Goal: Task Accomplishment & Management: Manage account settings

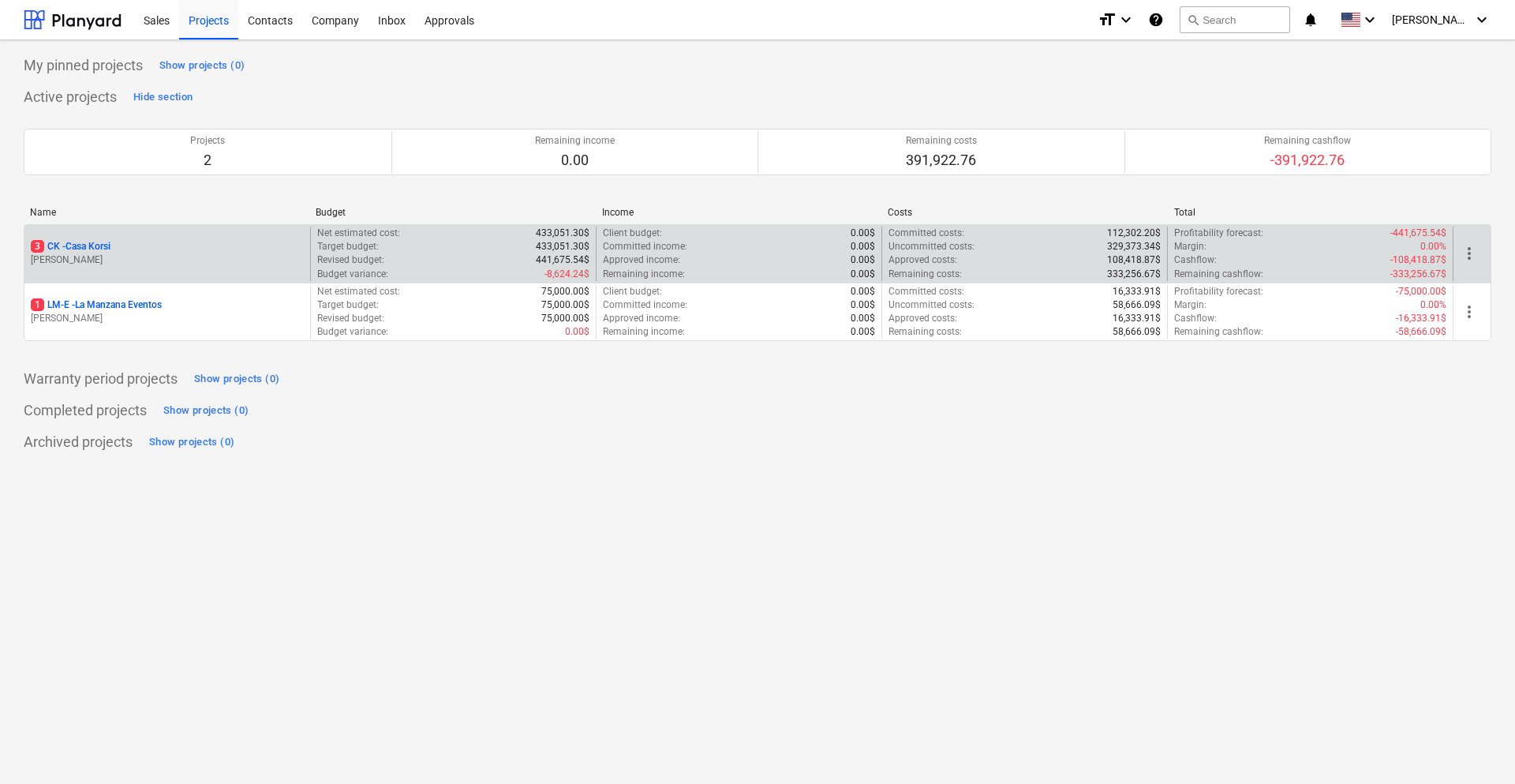
click at [237, 260] on p "[PERSON_NAME]" at bounding box center [167, 260] width 273 height 13
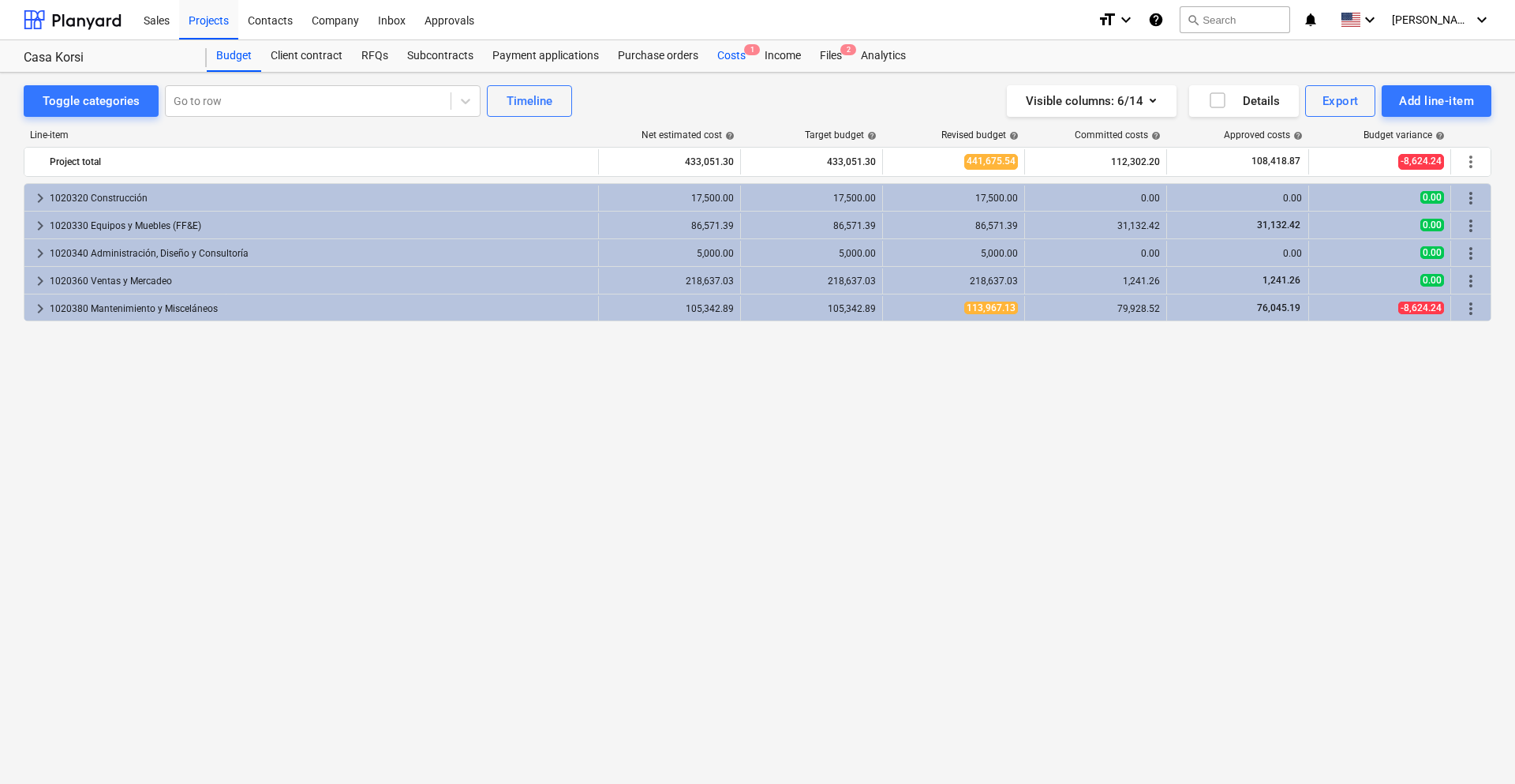
click at [717, 53] on div "Costs 1" at bounding box center [731, 56] width 47 height 32
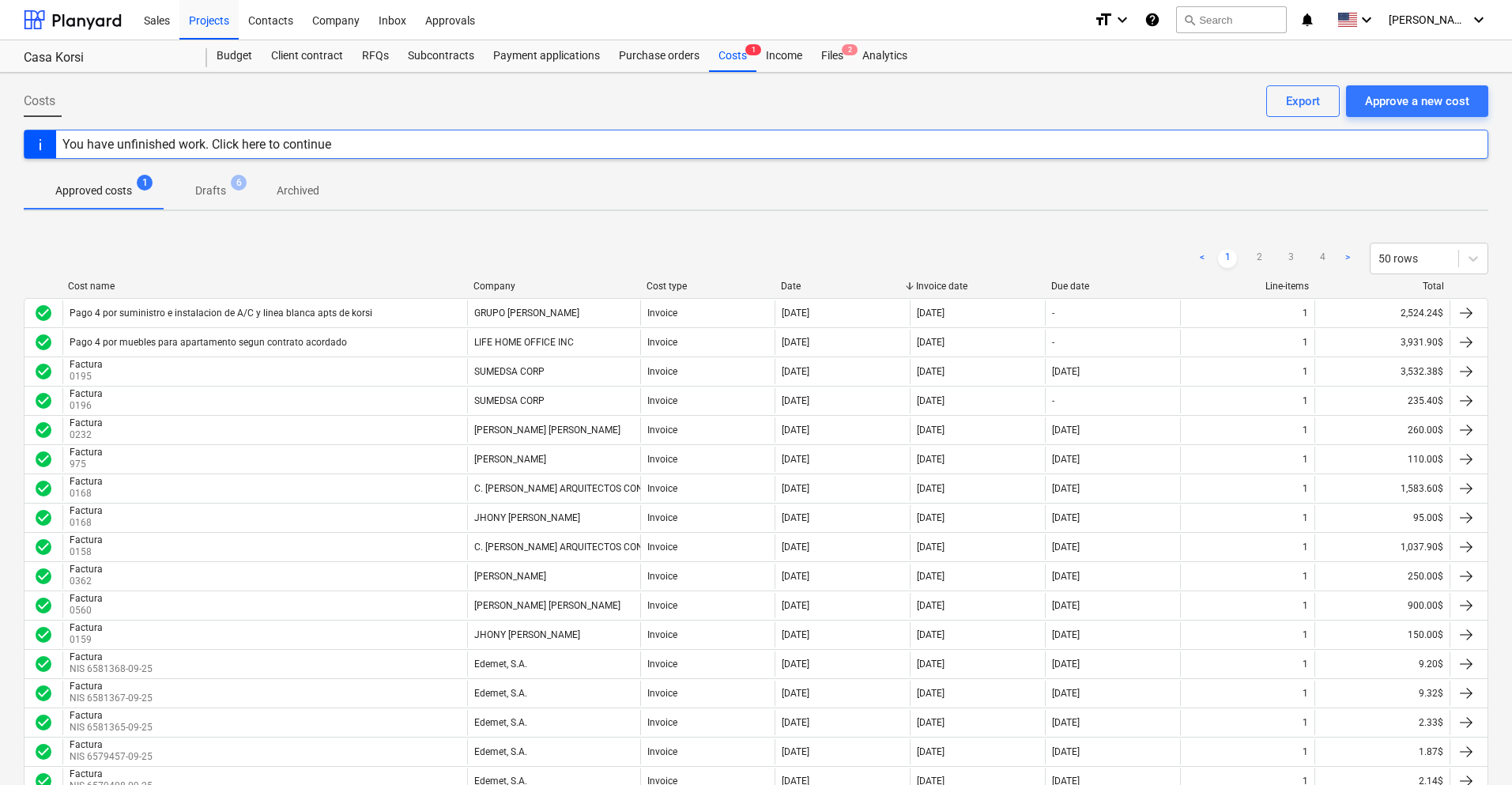
click at [249, 152] on div "You have unfinished work. Click here to continue" at bounding box center [196, 144] width 281 height 27
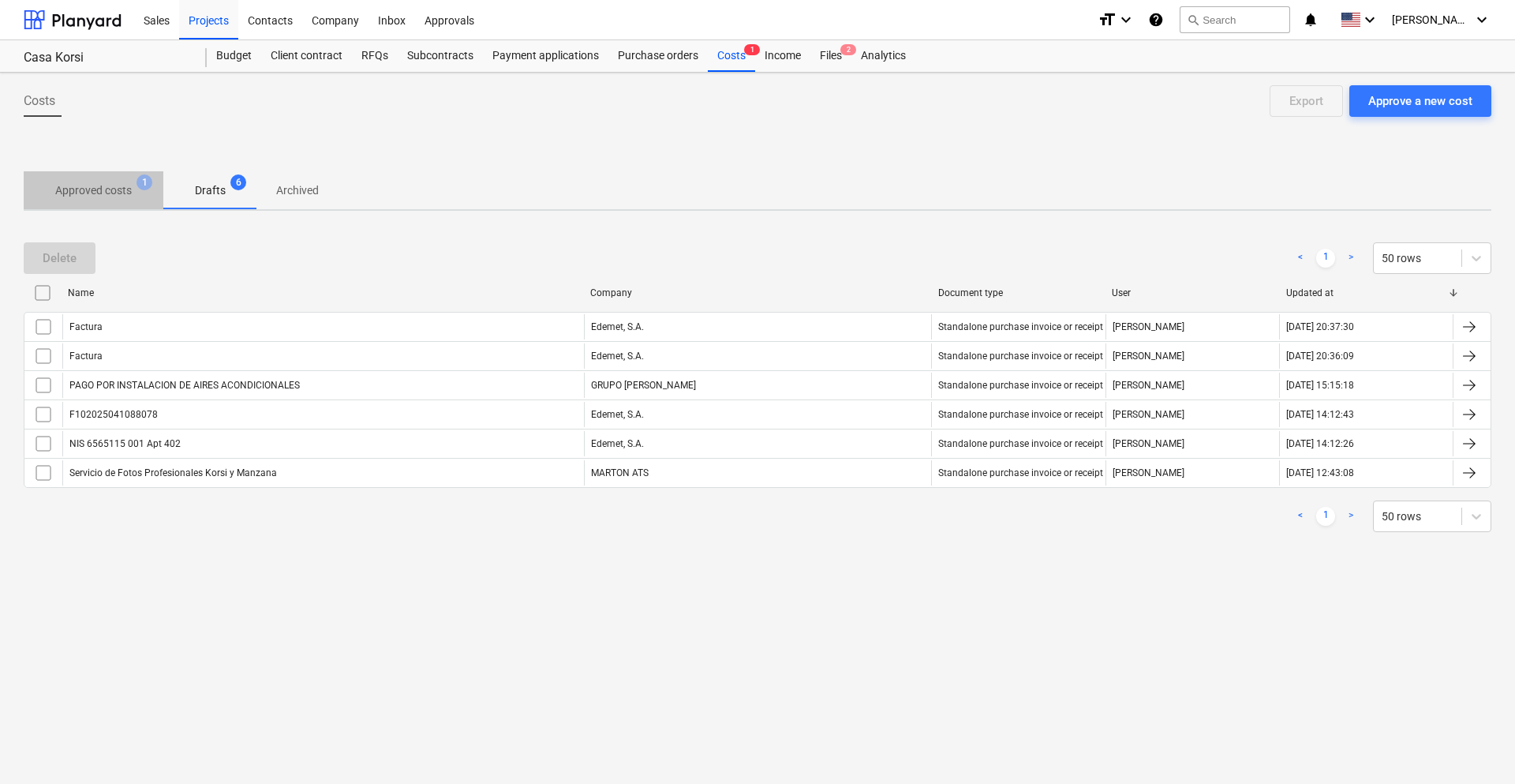
click at [92, 190] on p "Approved costs" at bounding box center [93, 190] width 76 height 17
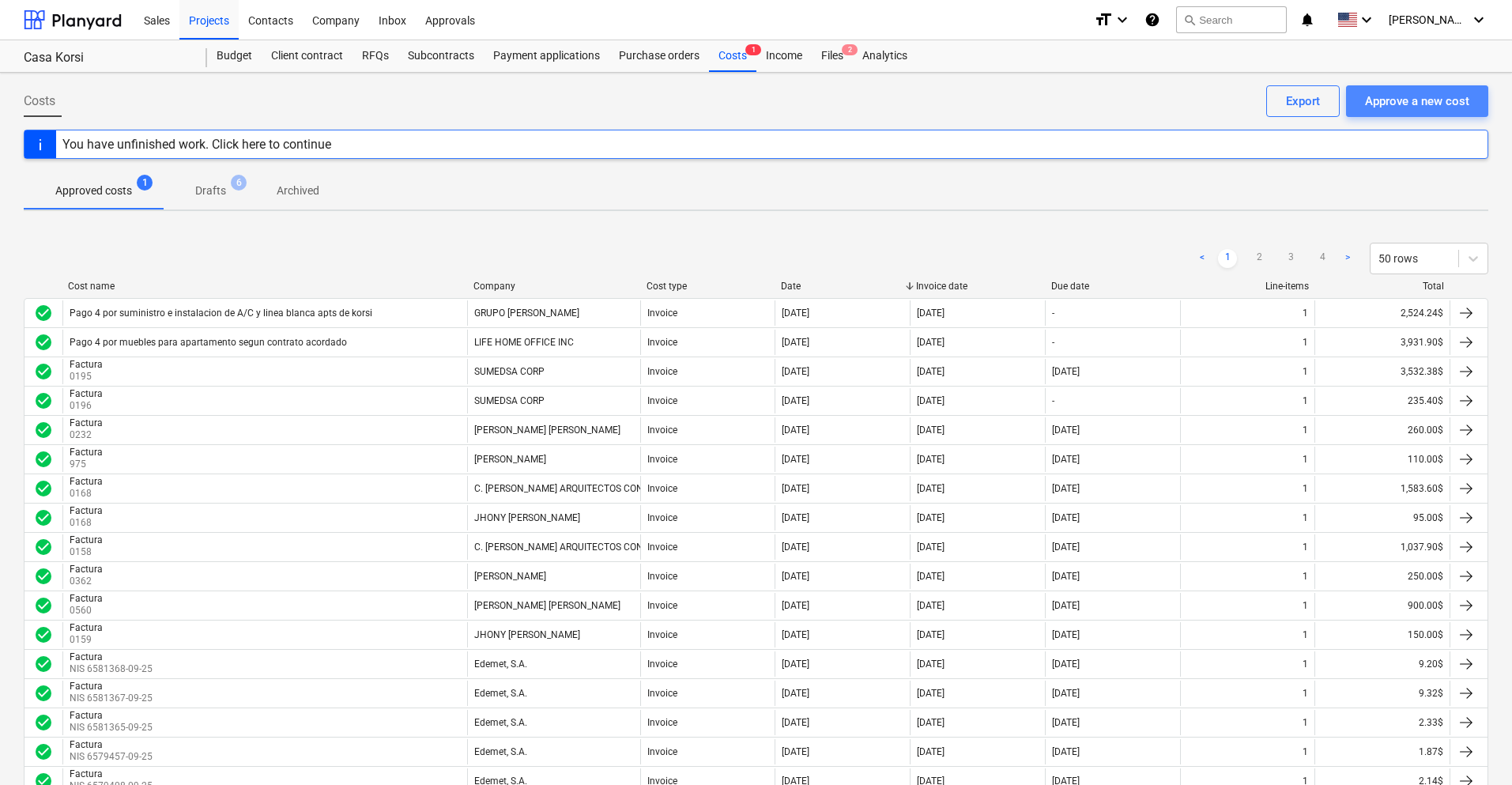
click at [1375, 109] on div "Approve a new cost" at bounding box center [1417, 100] width 105 height 20
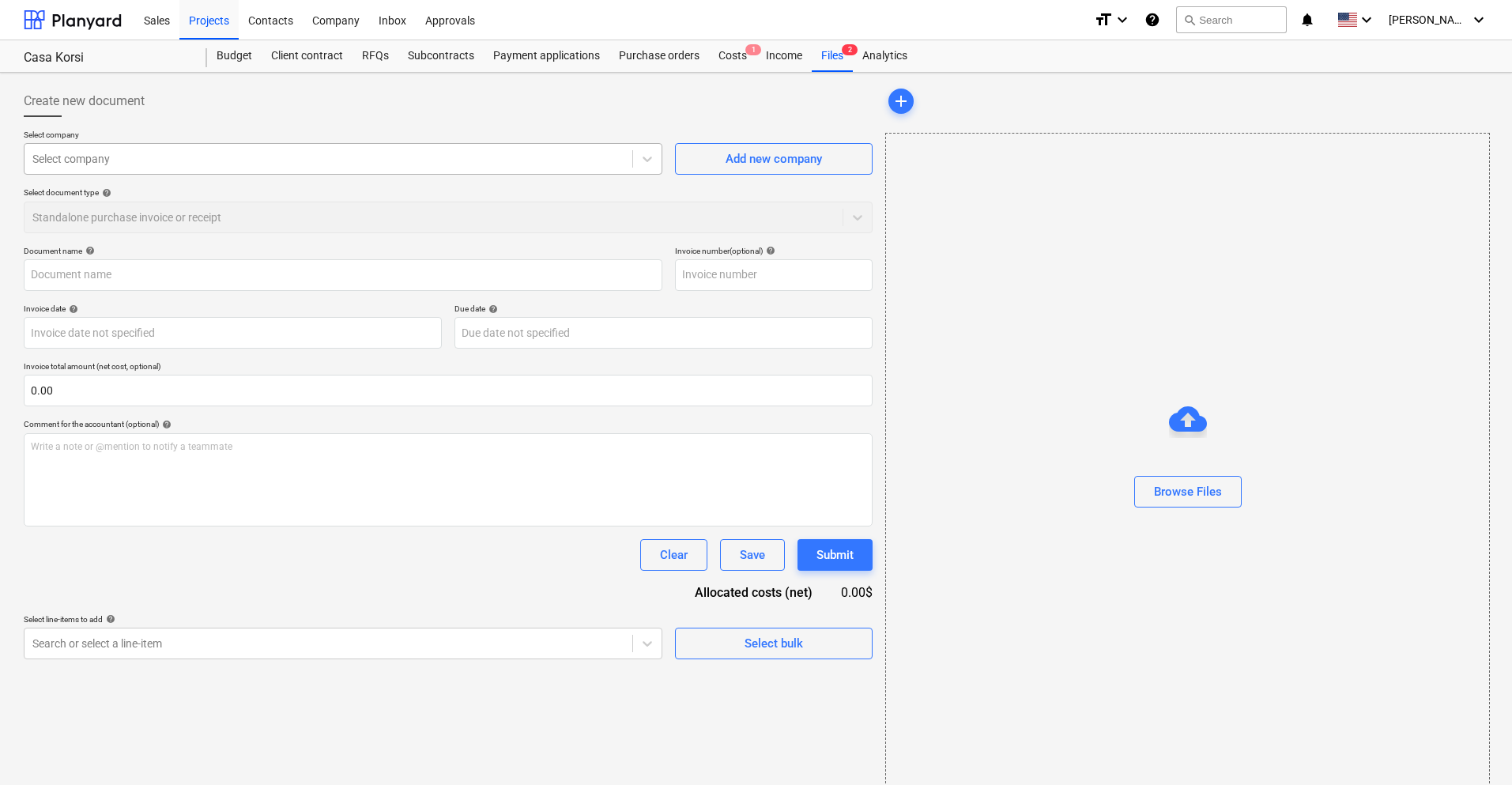
click at [201, 162] on div at bounding box center [328, 159] width 592 height 16
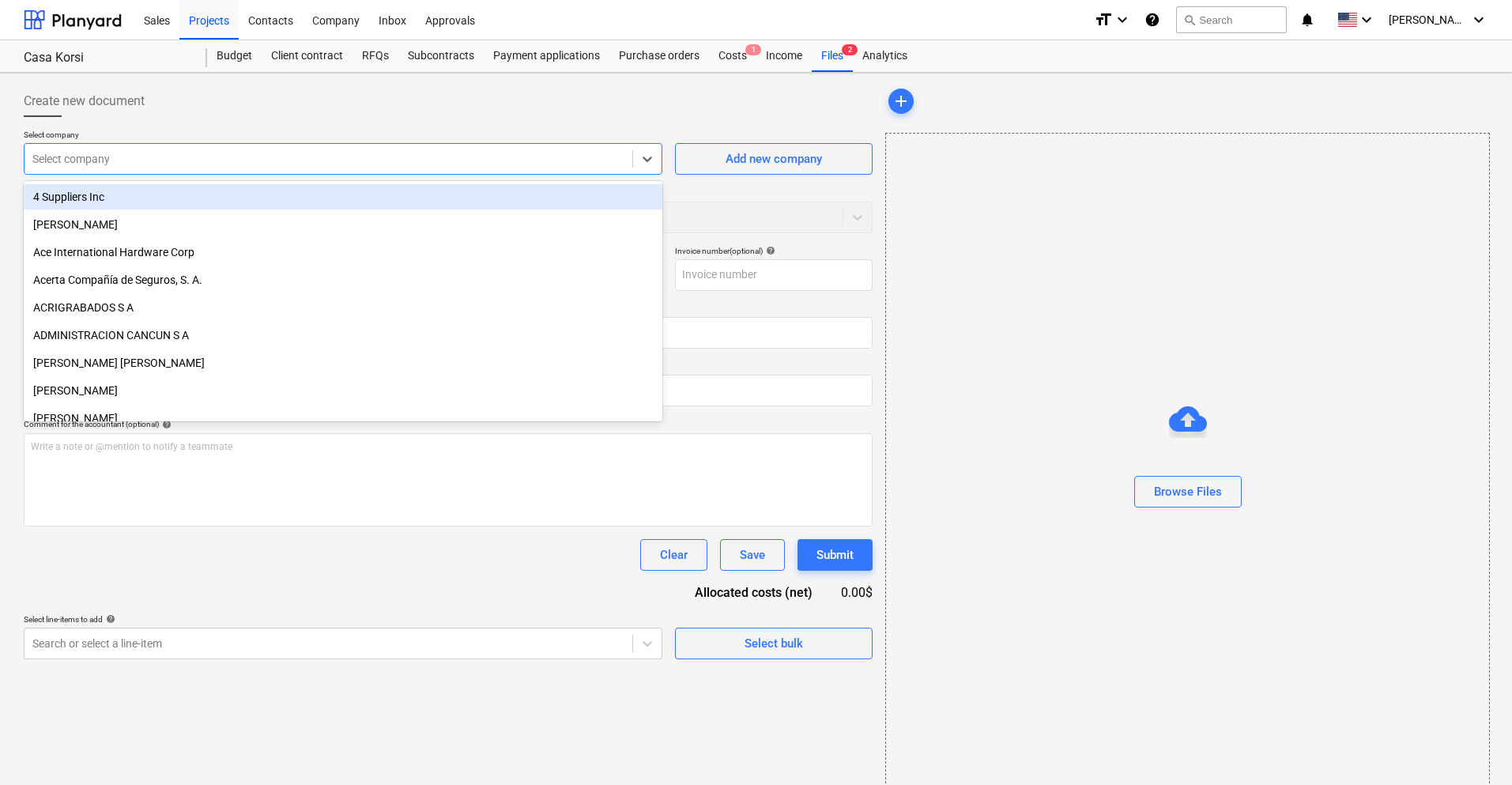
click at [799, 212] on div "Select document type help Standalone purchase invoice or receipt" at bounding box center [448, 209] width 849 height 45
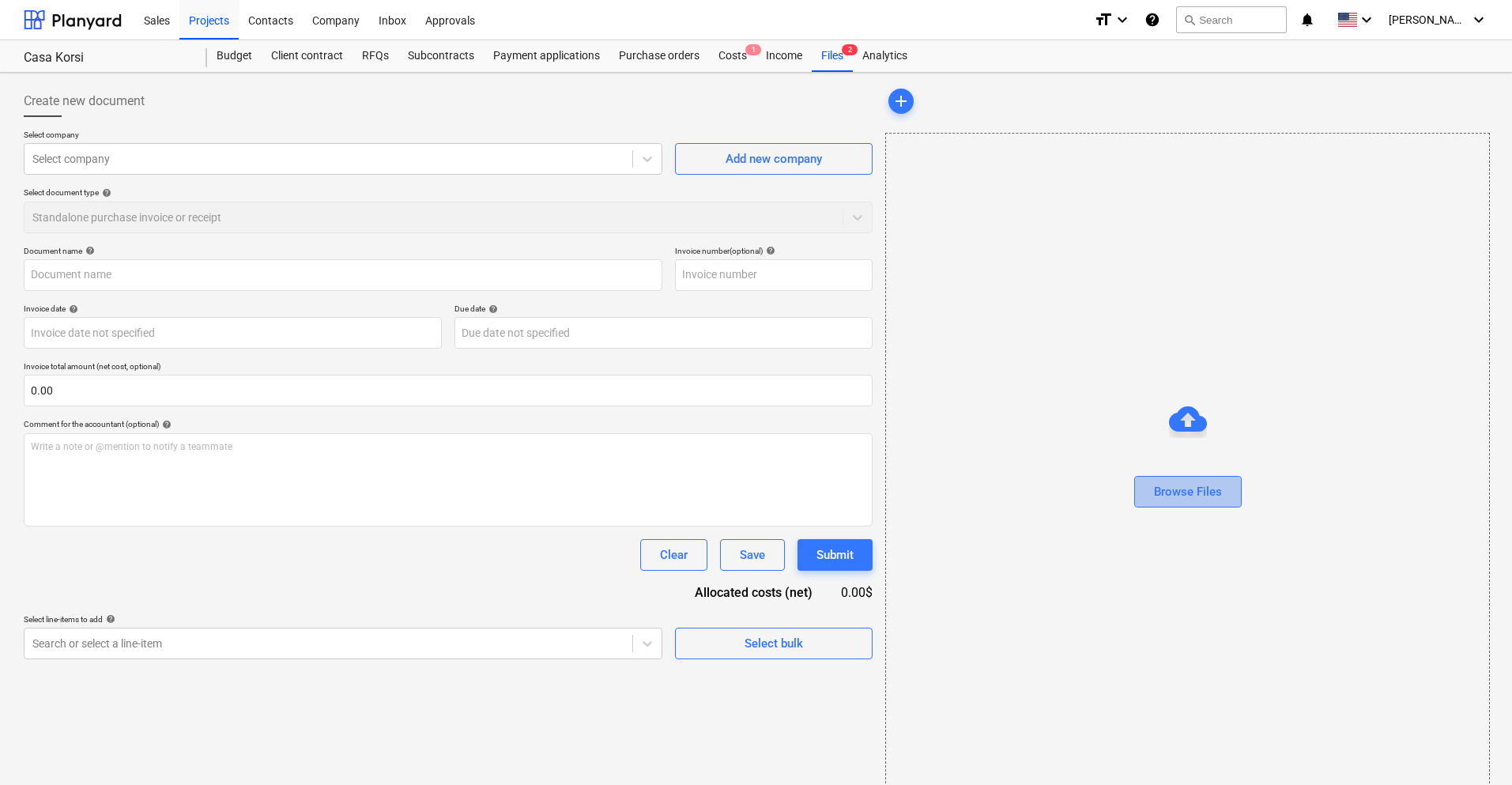
click at [1205, 480] on button "Browse Files" at bounding box center [1187, 491] width 107 height 32
click at [906, 102] on span "add" at bounding box center [901, 100] width 19 height 19
click at [902, 105] on span "add" at bounding box center [901, 100] width 19 height 19
click at [1110, 345] on div "Browse Files" at bounding box center [1187, 460] width 604 height 655
click at [1201, 481] on div "Browse Files" at bounding box center [1188, 491] width 68 height 20
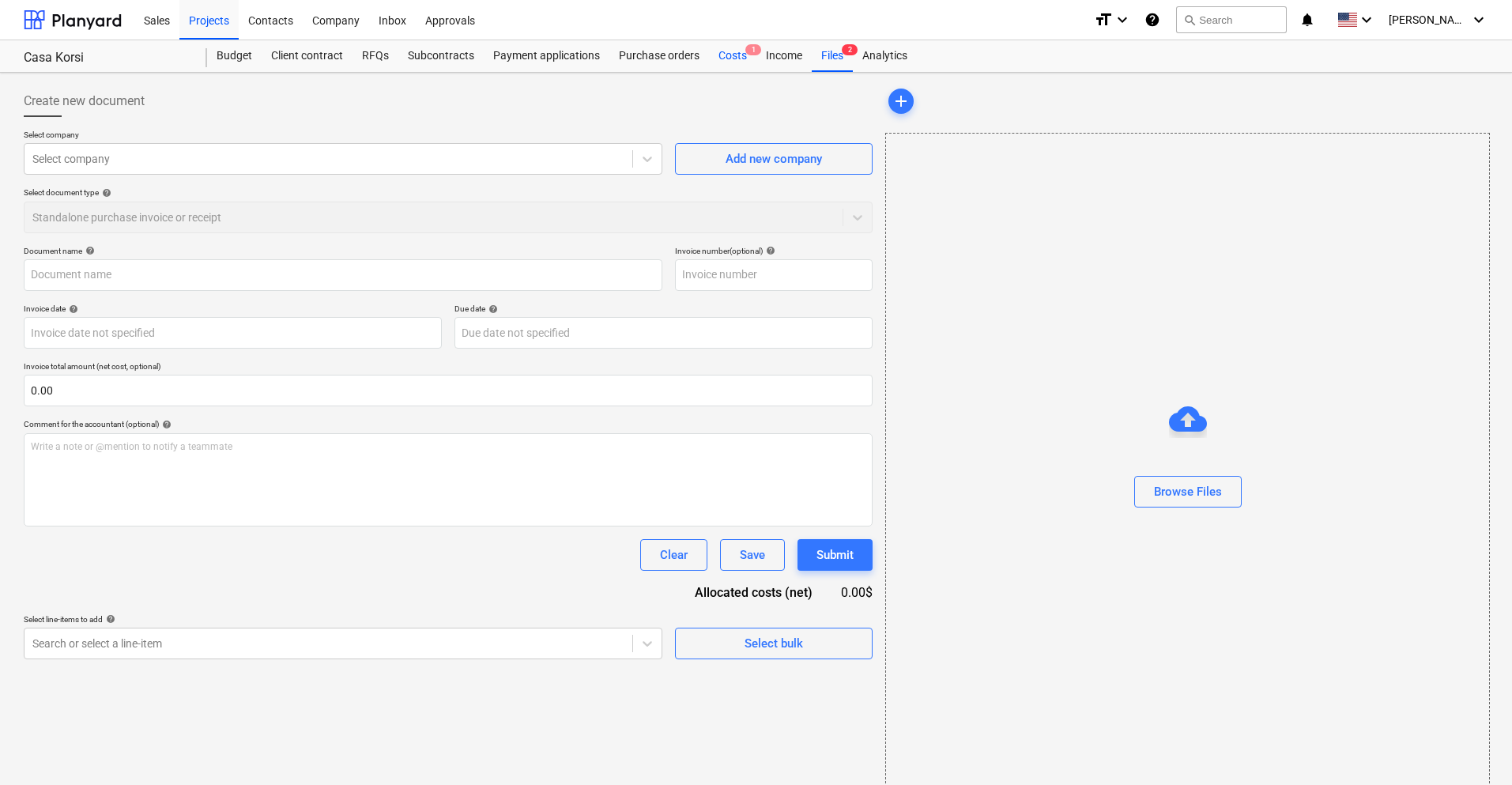
click at [728, 49] on div "Costs 1" at bounding box center [732, 56] width 47 height 32
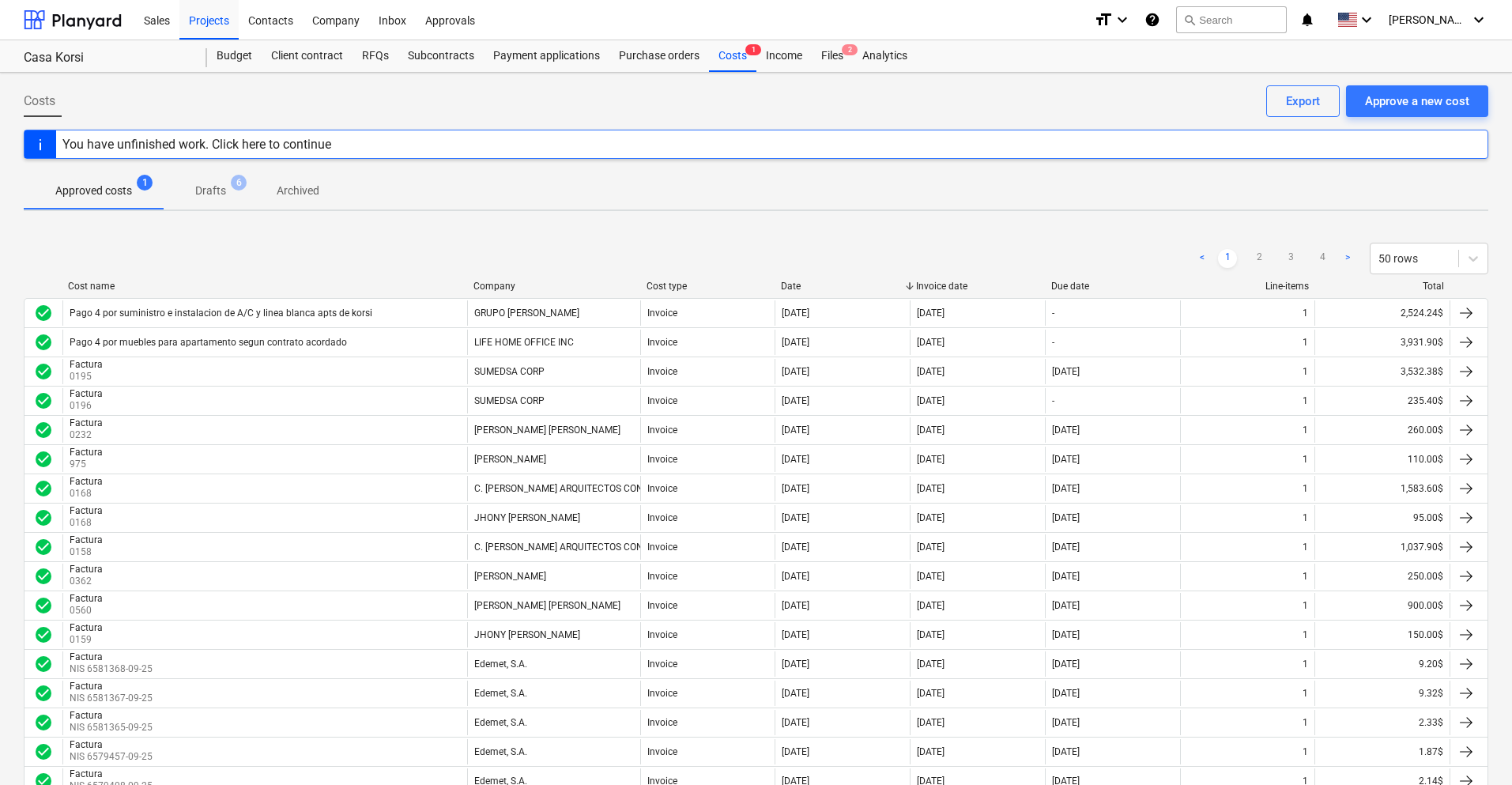
click at [306, 154] on div "You have unfinished work. Click here to continue" at bounding box center [196, 144] width 281 height 27
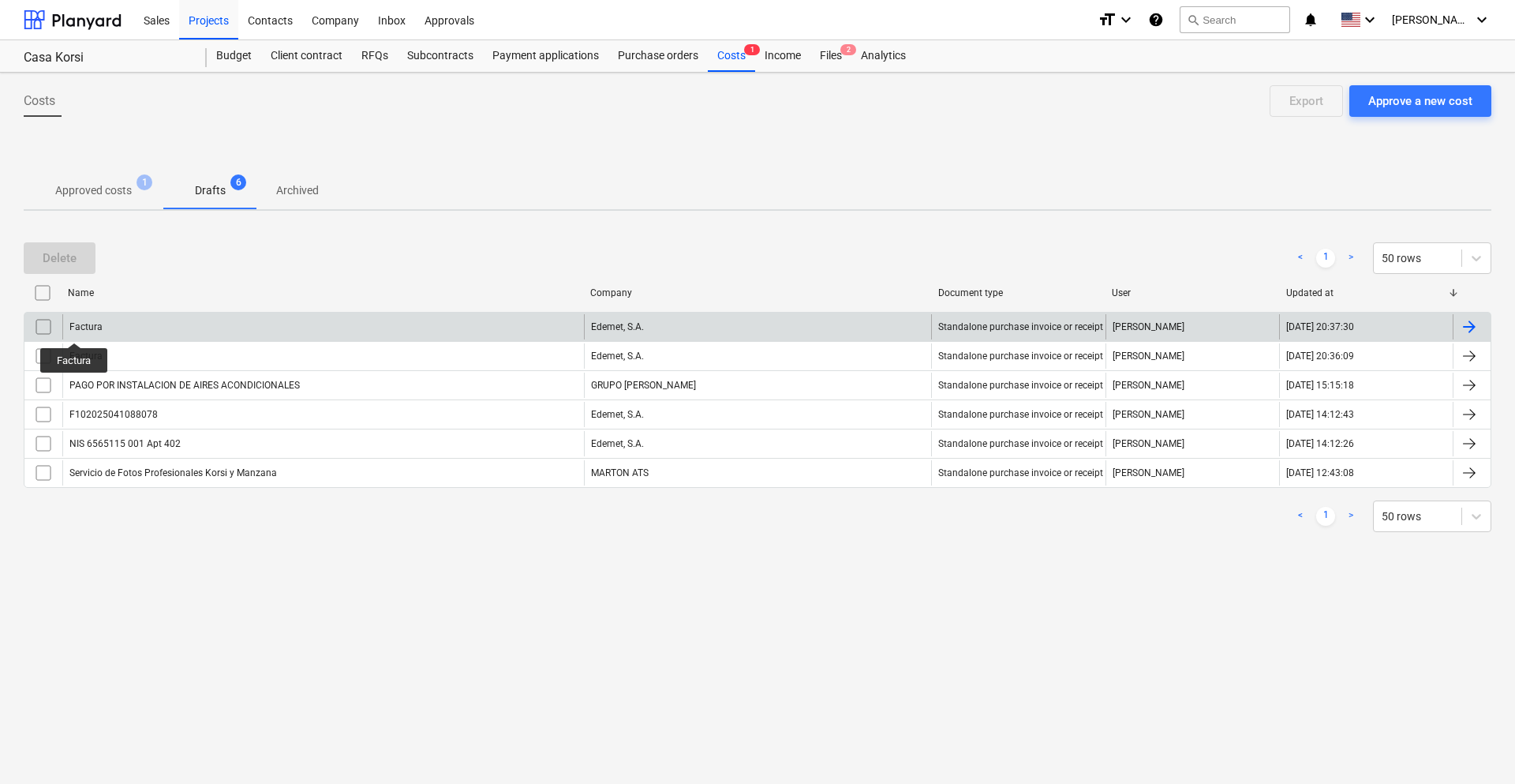
click at [76, 329] on div "Factura" at bounding box center [85, 327] width 33 height 11
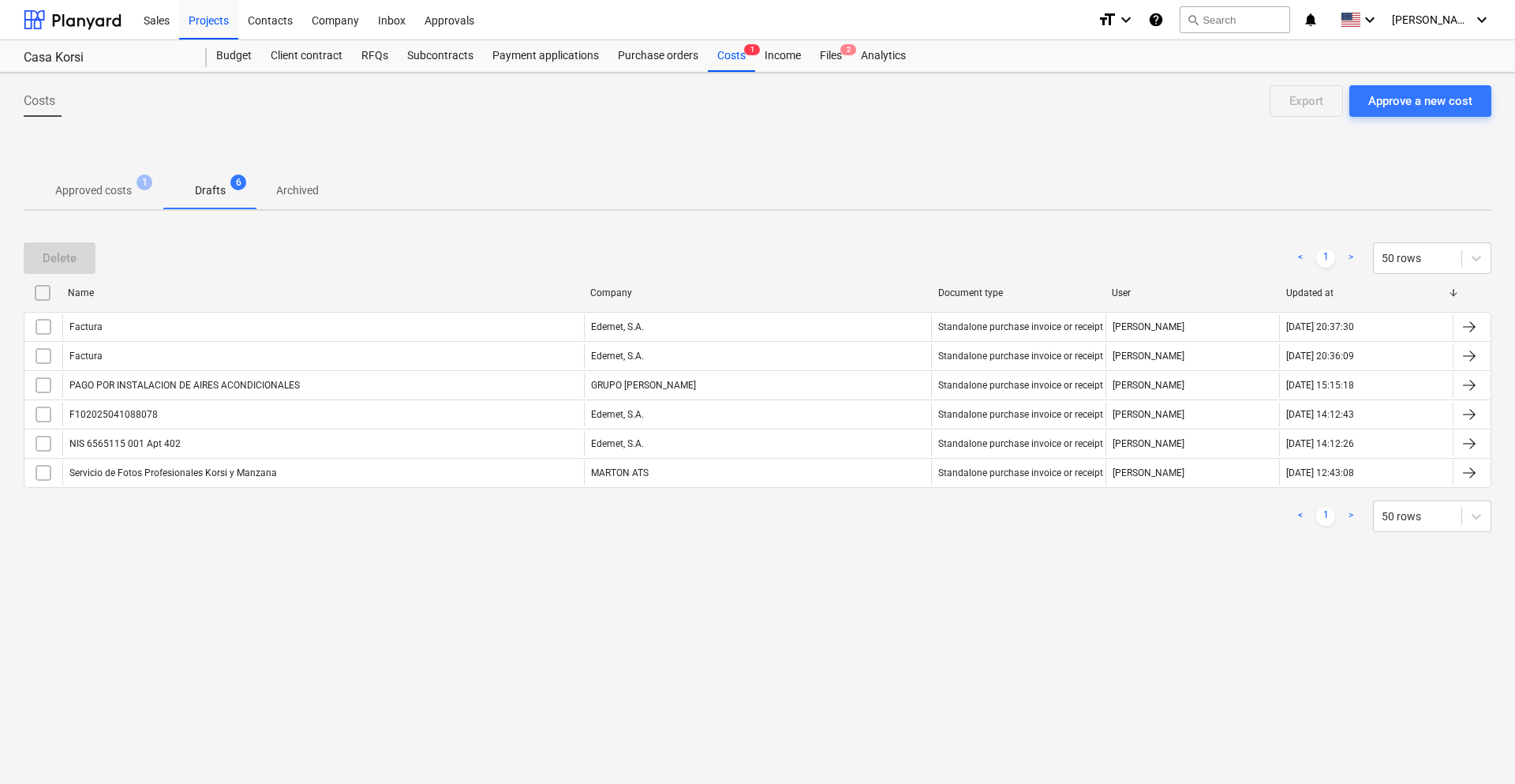
click at [122, 188] on p "Approved costs" at bounding box center [93, 190] width 76 height 17
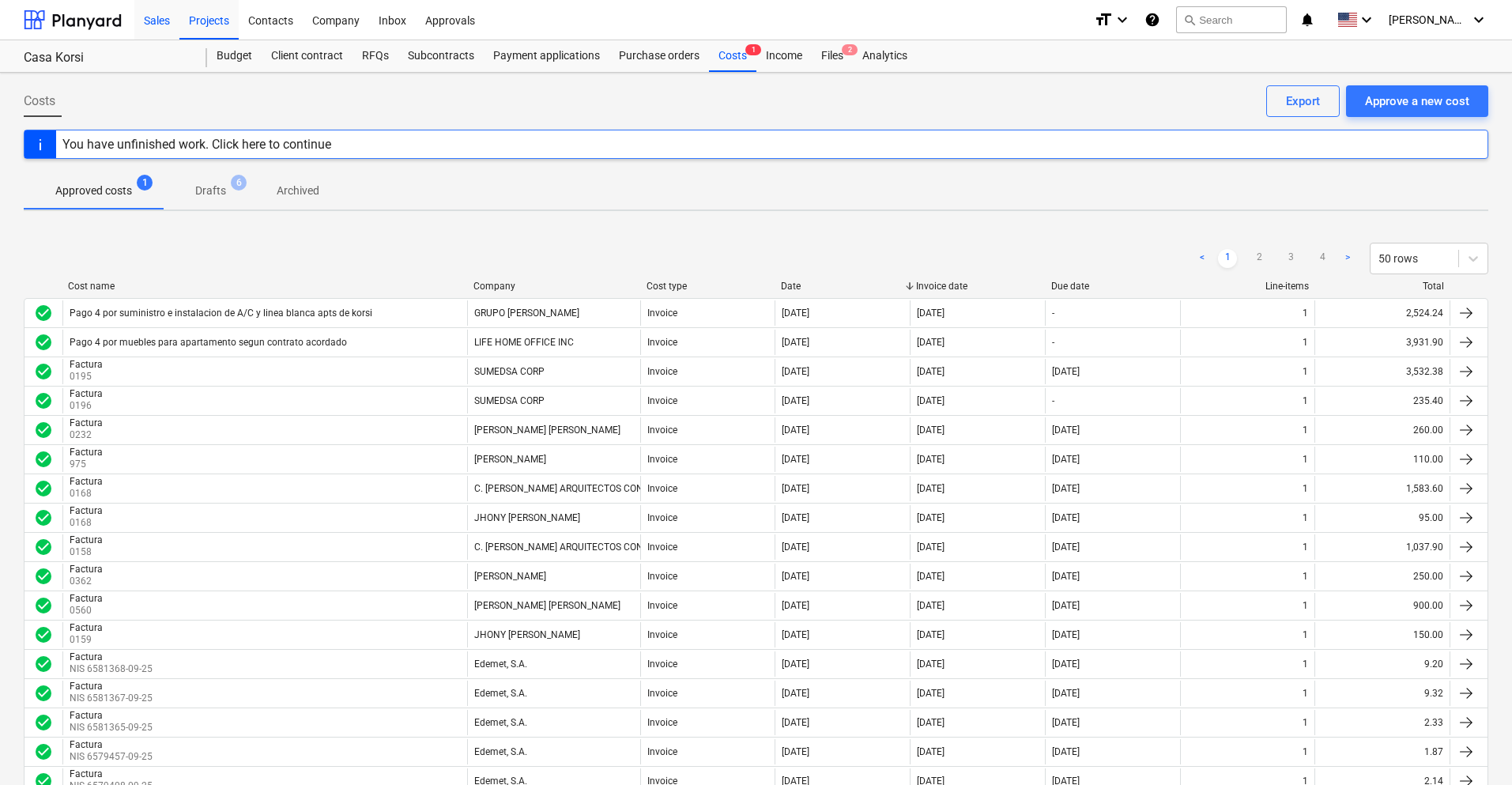
click at [152, 20] on div "Sales" at bounding box center [156, 19] width 45 height 40
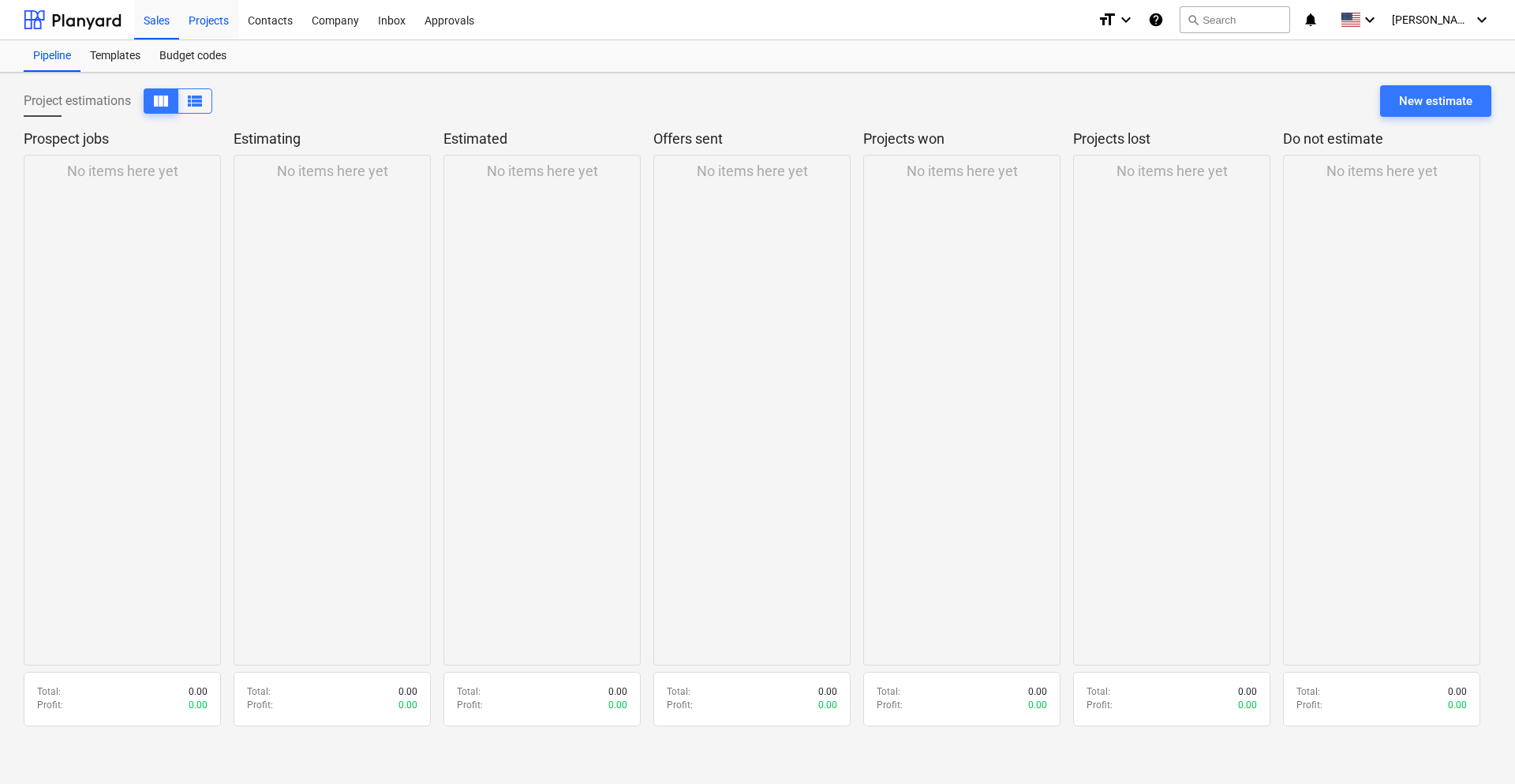
click at [188, 20] on div "Projects" at bounding box center [208, 19] width 59 height 40
